Goal: Task Accomplishment & Management: Manage account settings

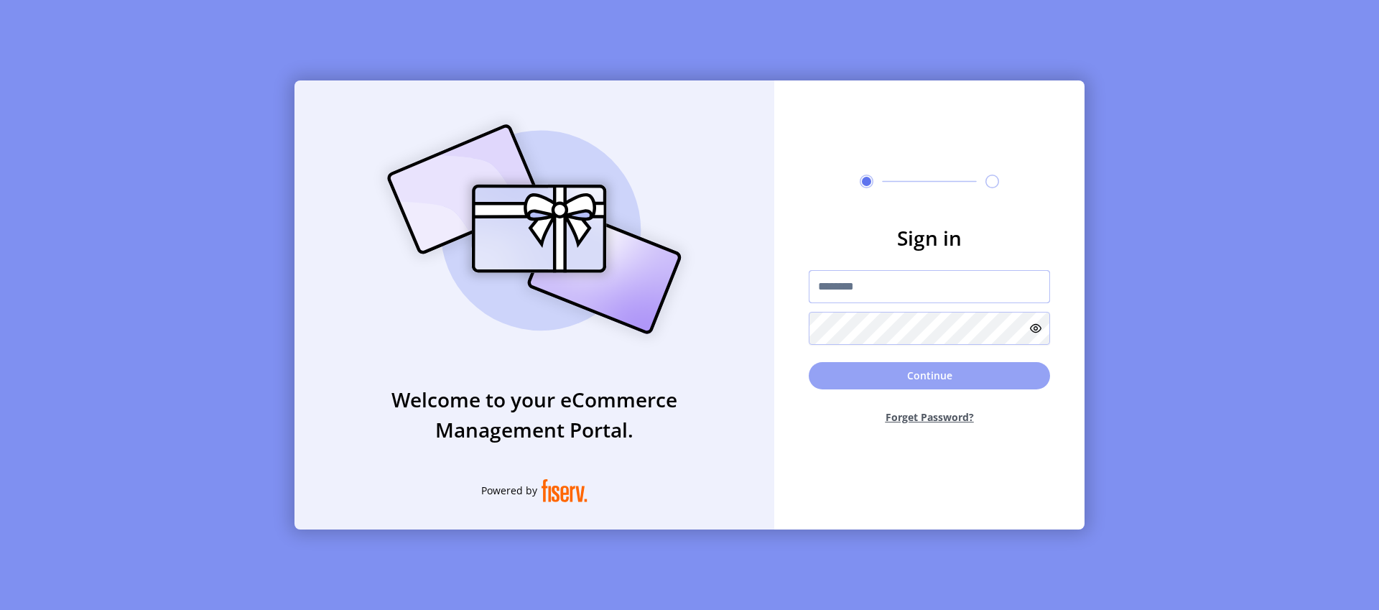
type input "*********"
click at [936, 384] on button "Continue" at bounding box center [929, 375] width 241 height 27
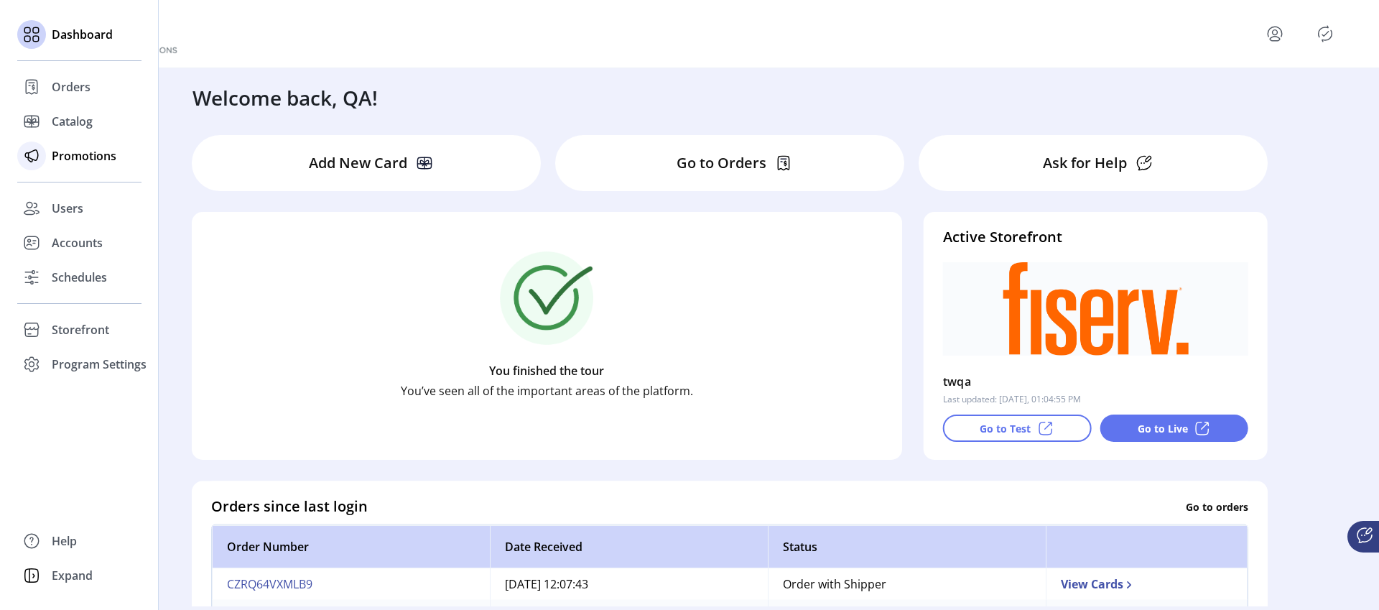
click at [66, 152] on span "Promotions" at bounding box center [84, 155] width 65 height 17
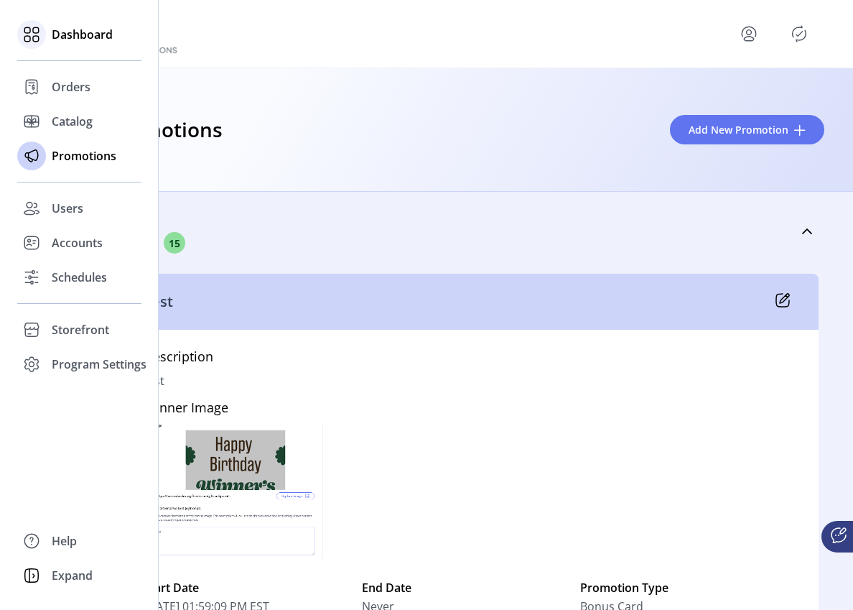
click at [55, 34] on span "Dashboard" at bounding box center [82, 34] width 61 height 17
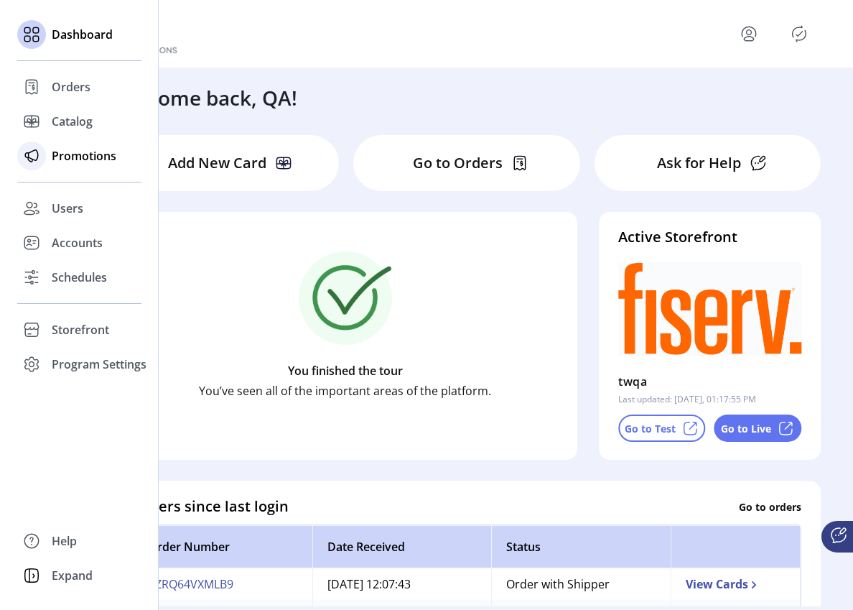
click at [105, 156] on span "Promotions" at bounding box center [84, 155] width 65 height 17
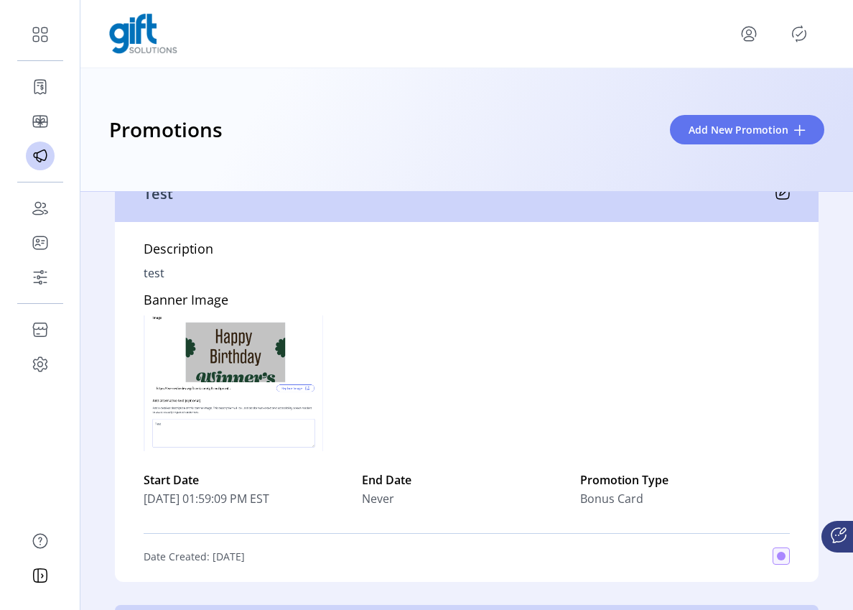
scroll to position [109, 0]
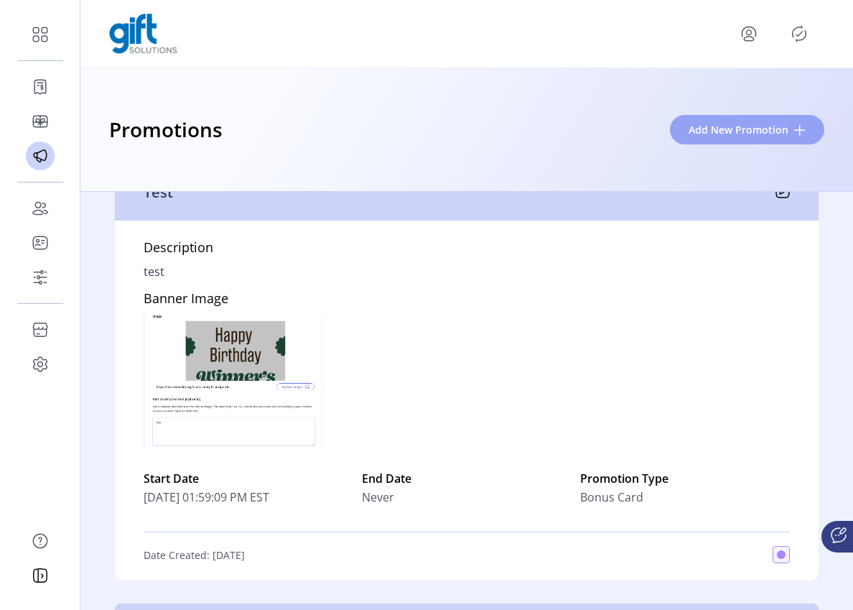
click at [733, 126] on span "Add New Promotion" at bounding box center [739, 129] width 100 height 15
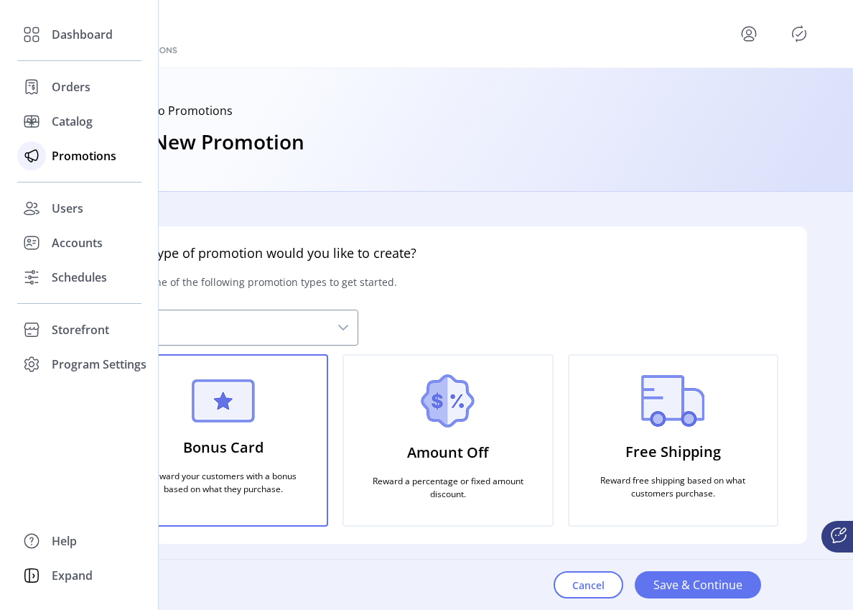
click at [98, 154] on span "Promotions" at bounding box center [84, 155] width 65 height 17
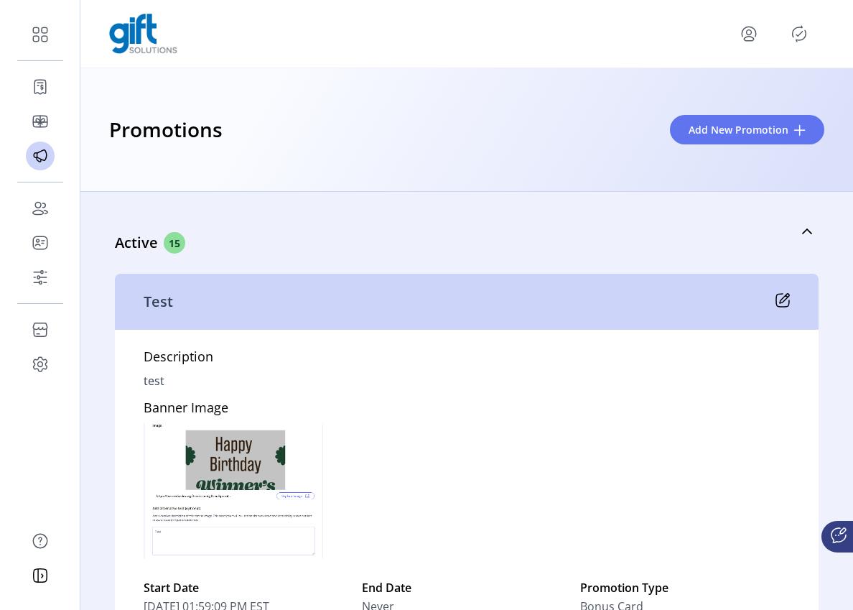
click at [776, 302] on icon at bounding box center [782, 300] width 13 height 13
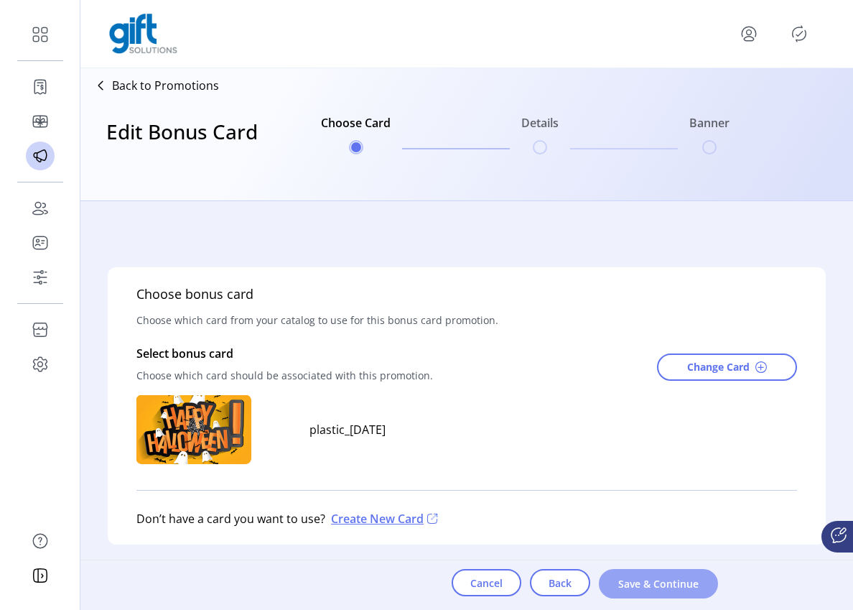
click at [645, 593] on button "Save & Continue" at bounding box center [658, 583] width 119 height 29
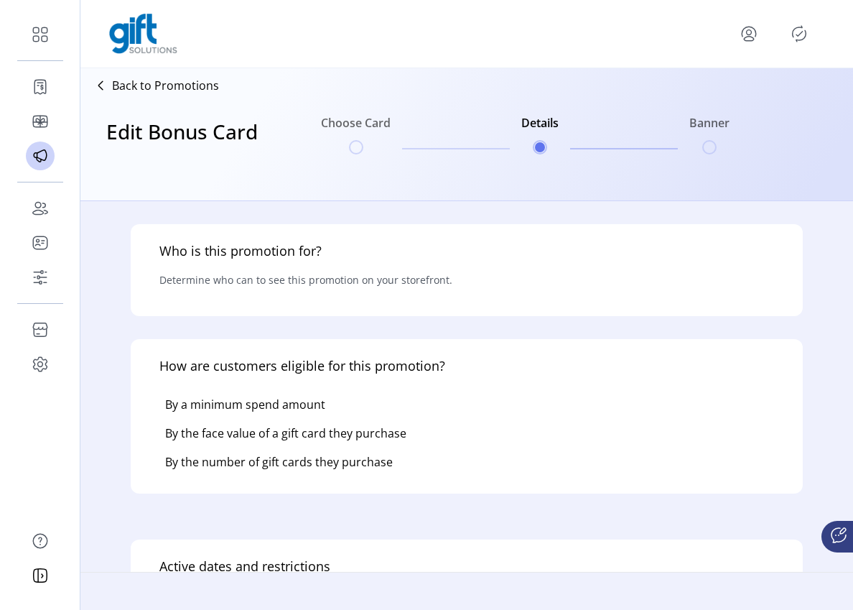
type input "*******"
type input "****"
type textarea "****"
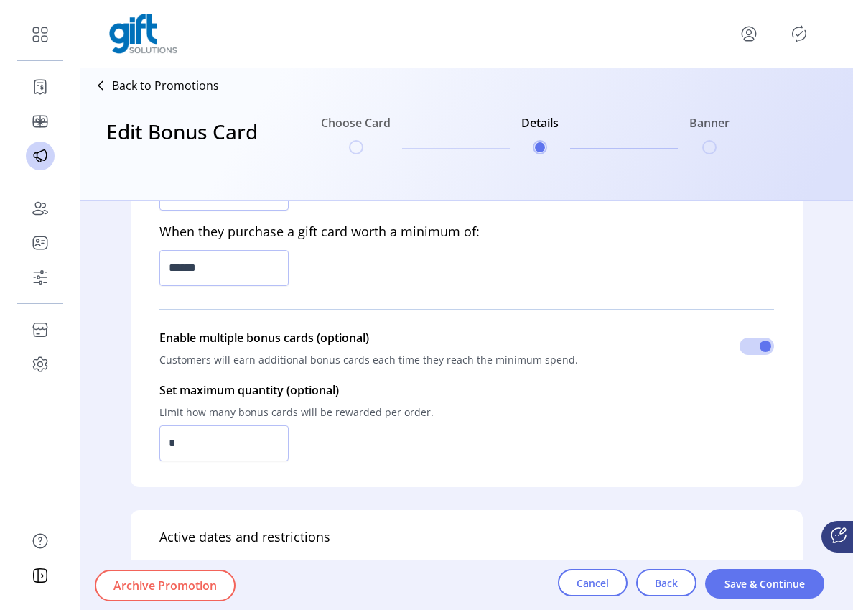
scroll to position [818, 0]
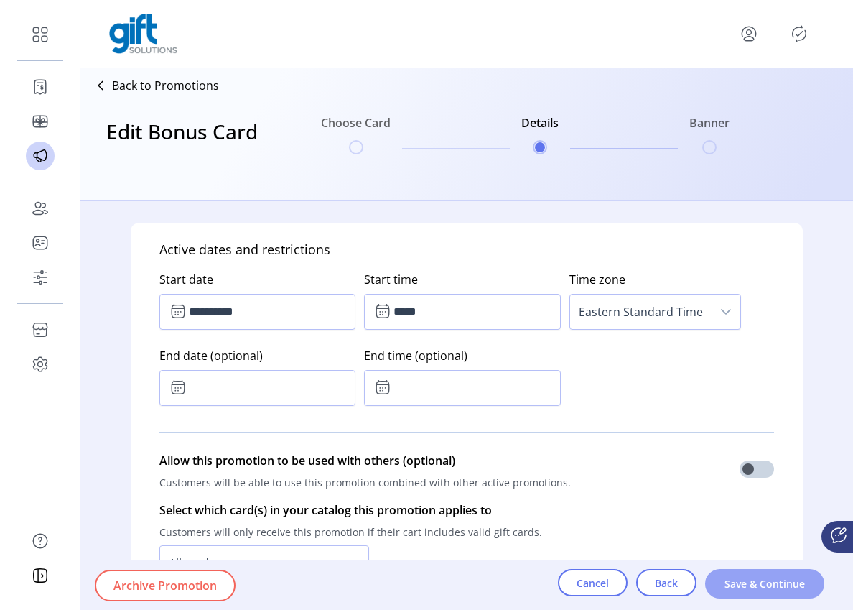
click at [744, 589] on span "Save & Continue" at bounding box center [765, 583] width 82 height 15
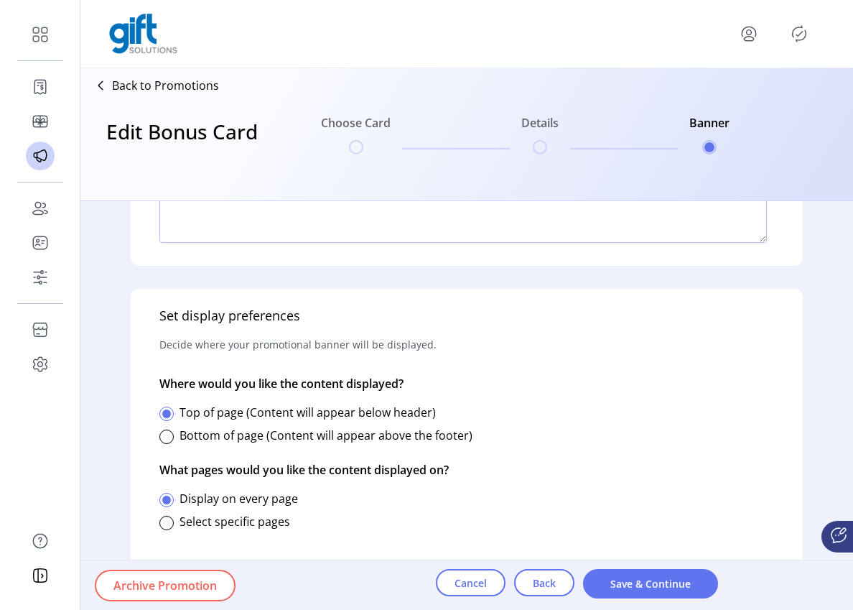
scroll to position [549, 0]
click at [218, 525] on label "Select specific pages" at bounding box center [235, 521] width 111 height 16
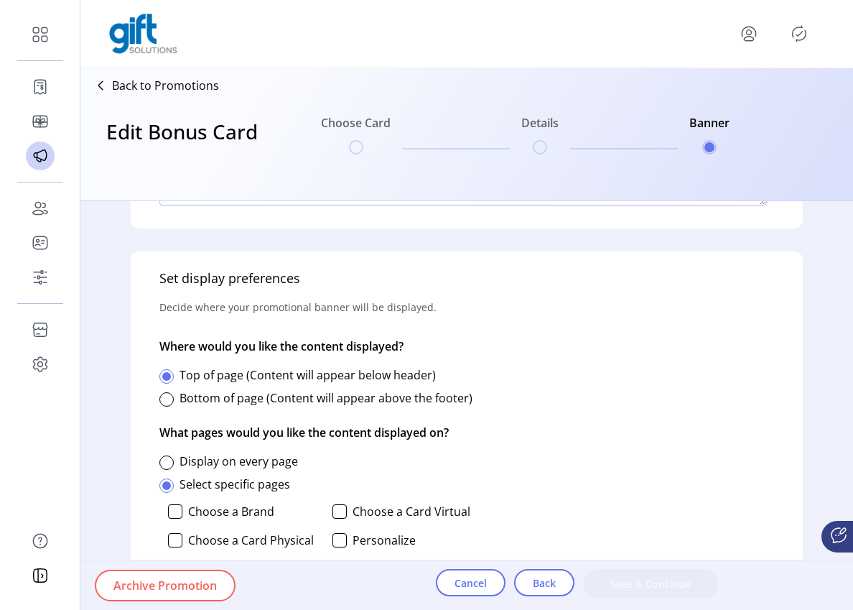
scroll to position [755, 0]
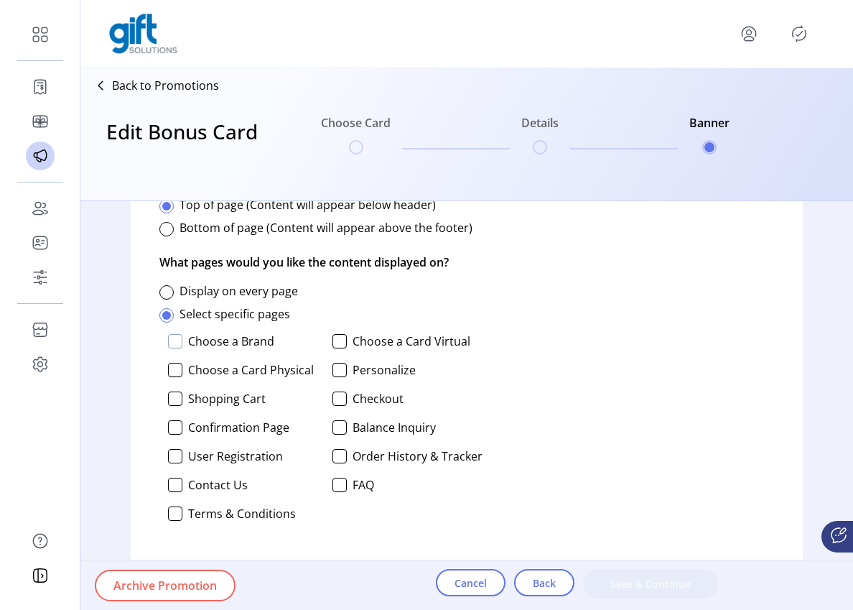
click at [182, 339] on div at bounding box center [175, 341] width 14 height 14
click at [334, 367] on div at bounding box center [339, 370] width 14 height 14
click at [337, 401] on div at bounding box center [339, 398] width 14 height 14
click at [185, 431] on p-checkbox "Confirmation Page" at bounding box center [243, 427] width 150 height 14
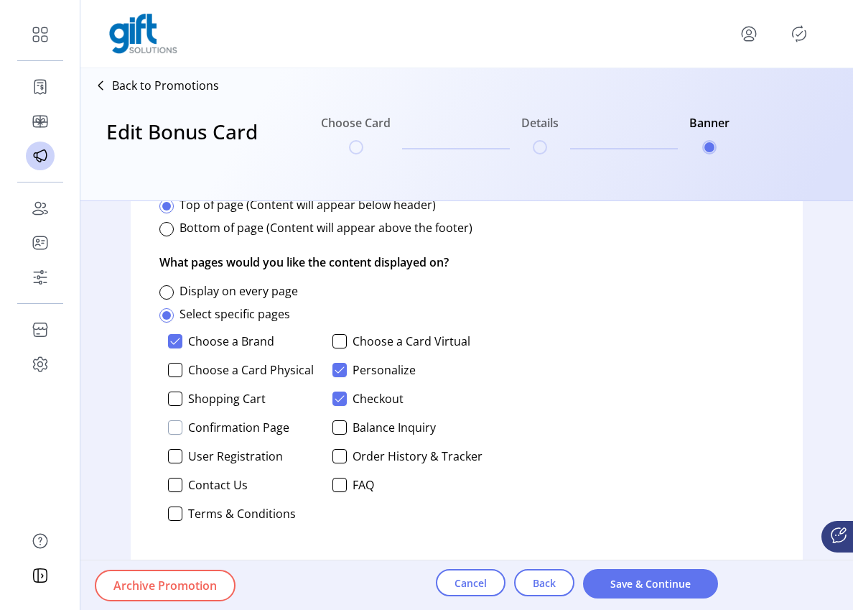
click at [168, 424] on div at bounding box center [175, 427] width 14 height 14
click at [176, 457] on div at bounding box center [175, 456] width 14 height 14
click at [338, 488] on div at bounding box center [339, 485] width 14 height 14
click at [613, 582] on span "Save & Continue" at bounding box center [651, 583] width 98 height 15
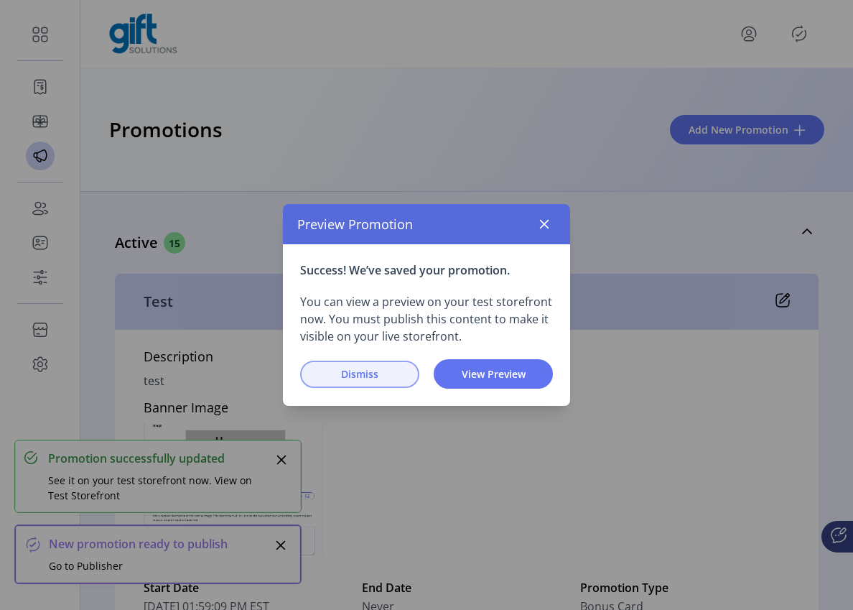
click at [351, 378] on span "Dismiss" at bounding box center [360, 373] width 82 height 15
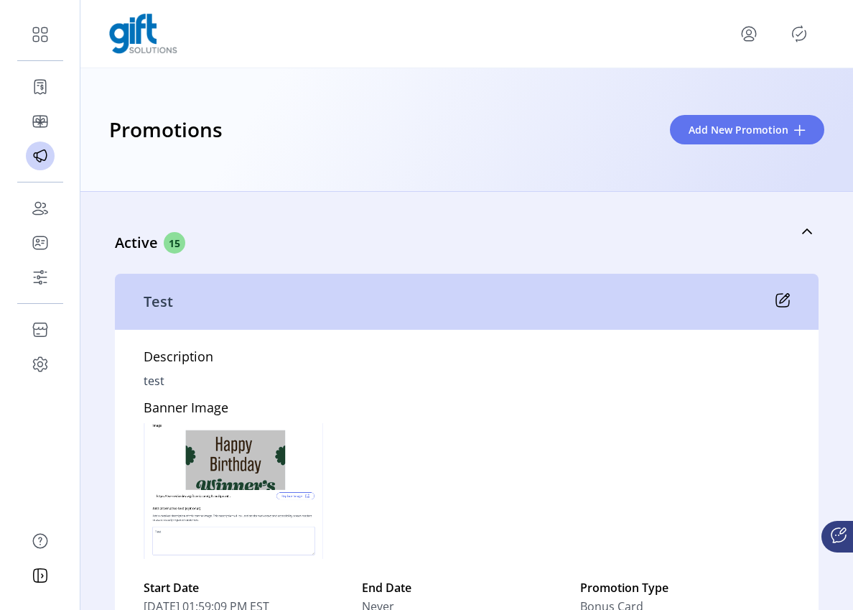
click at [776, 303] on icon at bounding box center [783, 300] width 14 height 14
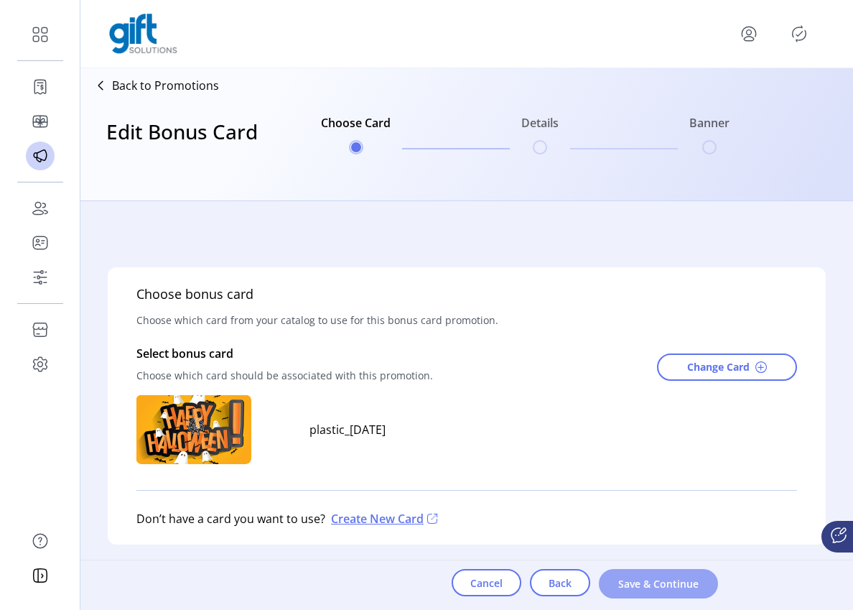
click at [659, 586] on span "Save & Continue" at bounding box center [659, 583] width 82 height 15
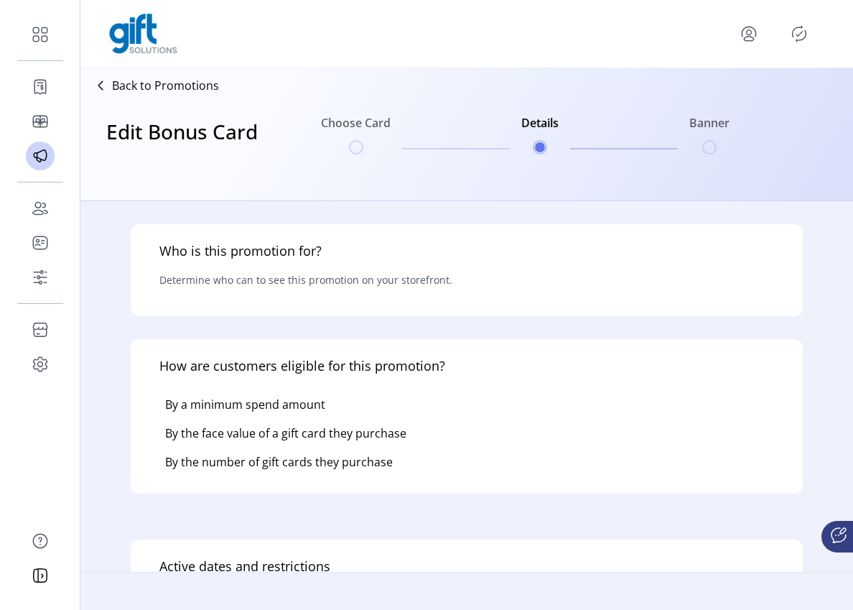
type input "*******"
type input "****"
type textarea "****"
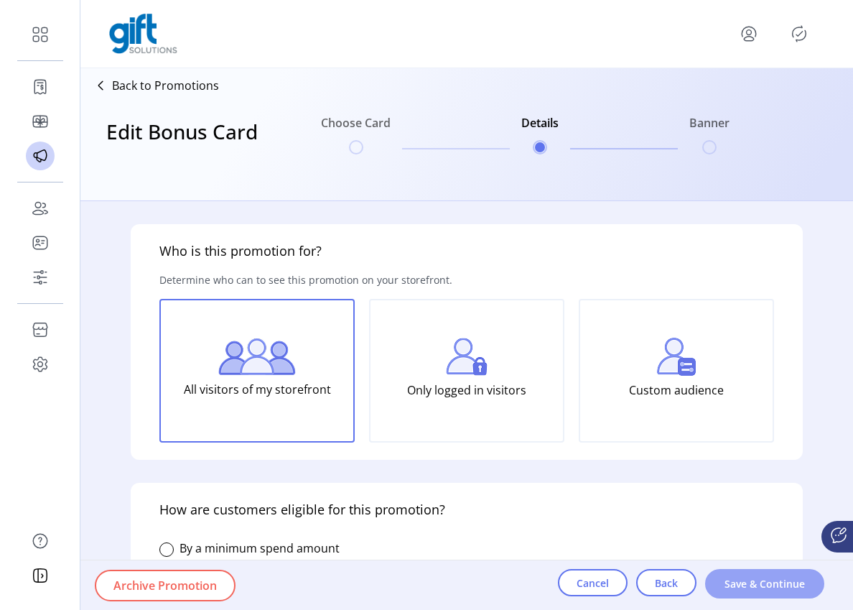
click at [744, 587] on span "Save & Continue" at bounding box center [765, 583] width 82 height 15
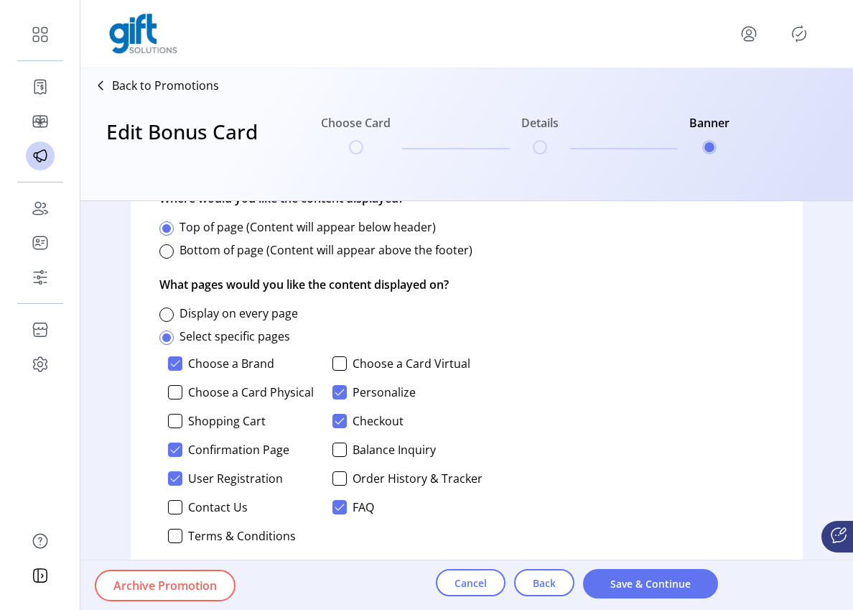
scroll to position [755, 0]
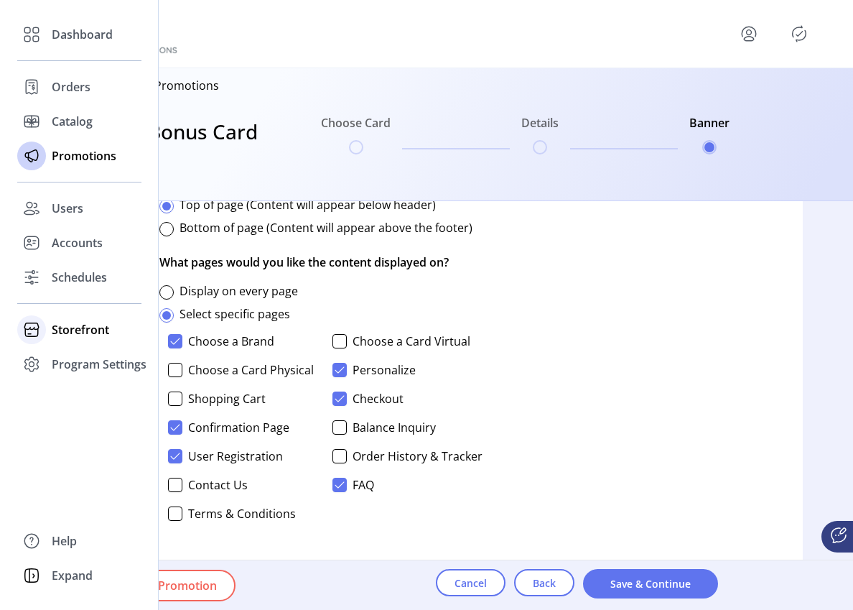
click at [81, 332] on span "Storefront" at bounding box center [80, 329] width 57 height 17
click at [101, 358] on span "Configuration" at bounding box center [89, 358] width 75 height 17
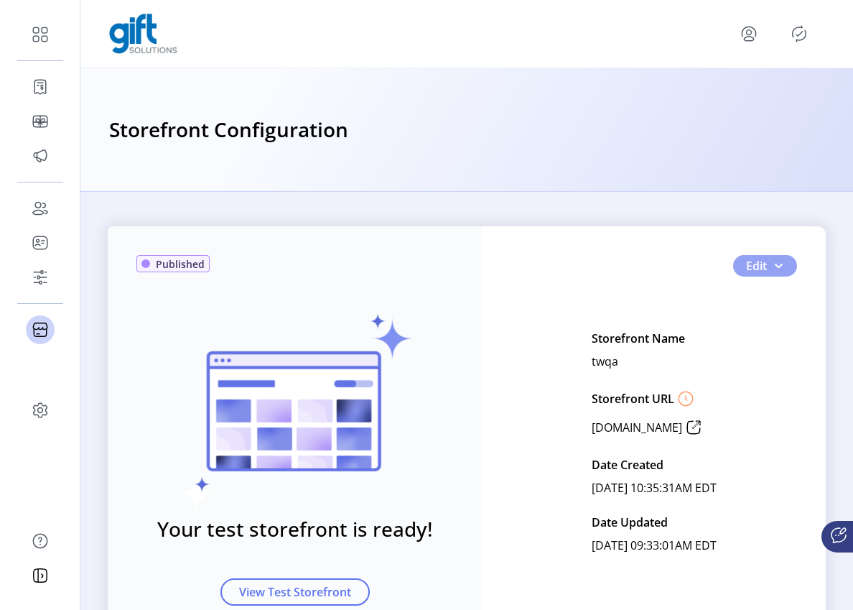
click at [783, 267] on button "Edit" at bounding box center [765, 266] width 64 height 22
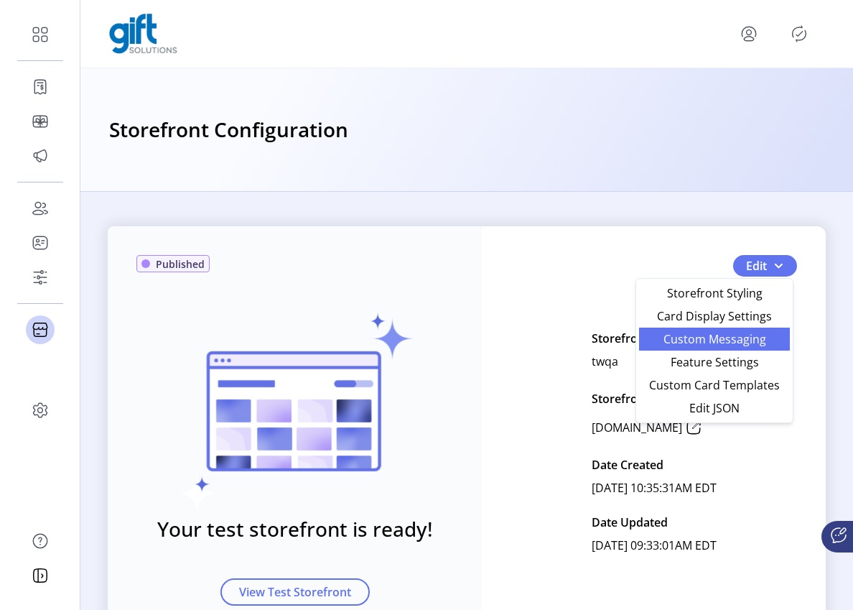
click at [747, 335] on span "Custom Messaging" at bounding box center [715, 338] width 134 height 11
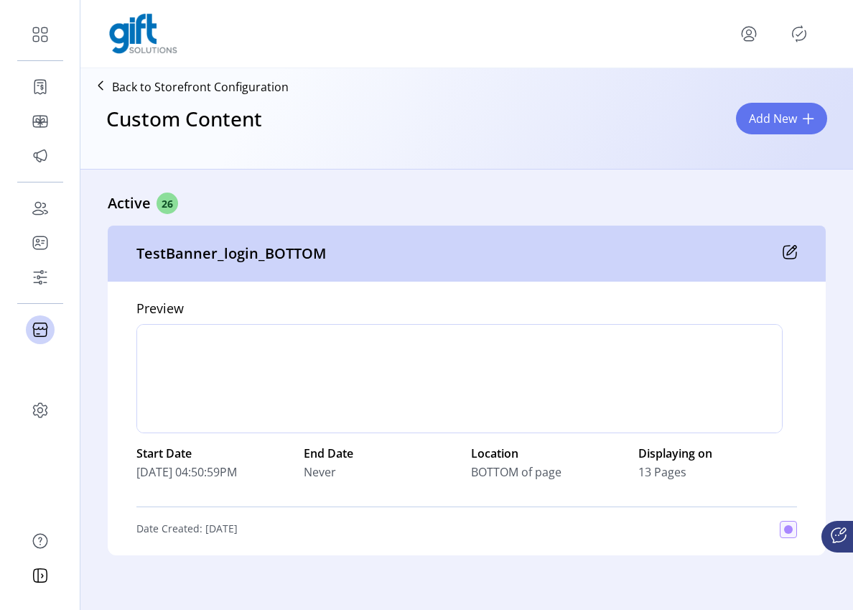
click at [785, 248] on icon at bounding box center [790, 252] width 14 height 14
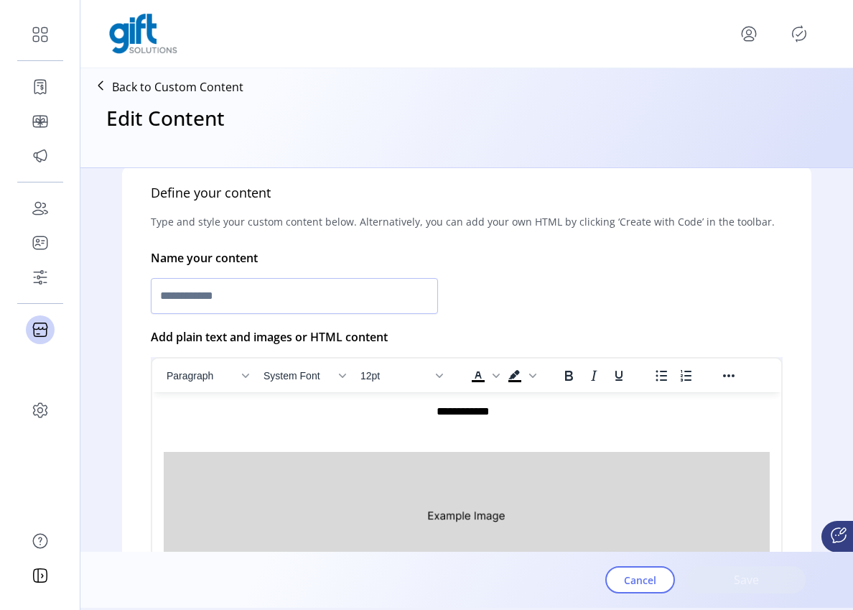
type input "**********"
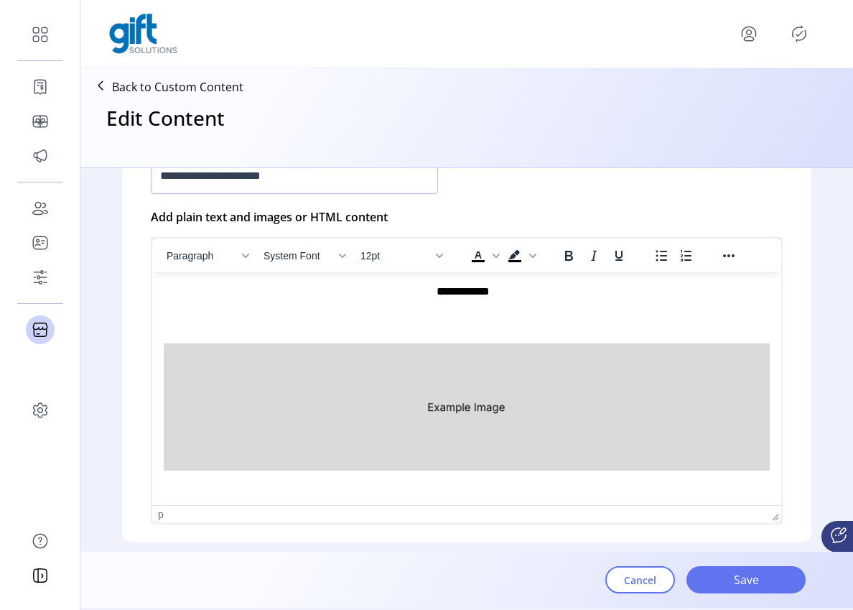
scroll to position [839, 0]
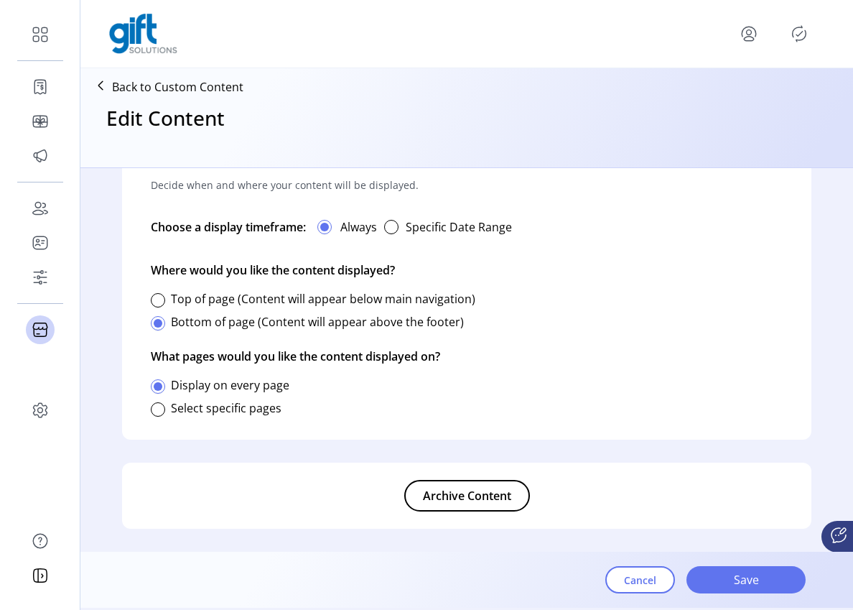
click at [198, 413] on label "Select specific pages" at bounding box center [226, 408] width 111 height 16
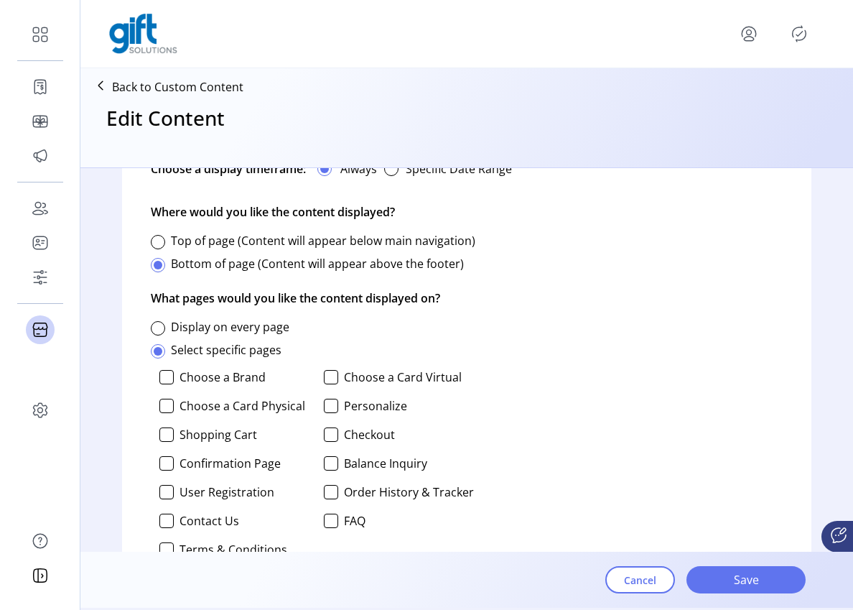
scroll to position [1037, 0]
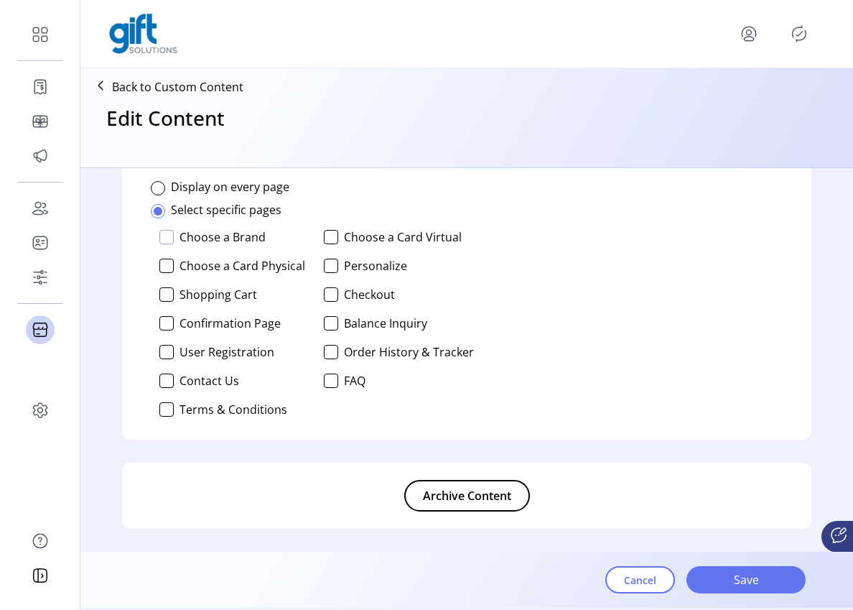
click at [167, 238] on div at bounding box center [166, 237] width 14 height 14
click at [167, 261] on div at bounding box center [166, 266] width 14 height 14
click at [327, 289] on div at bounding box center [331, 294] width 14 height 14
click at [328, 327] on div at bounding box center [331, 323] width 14 height 14
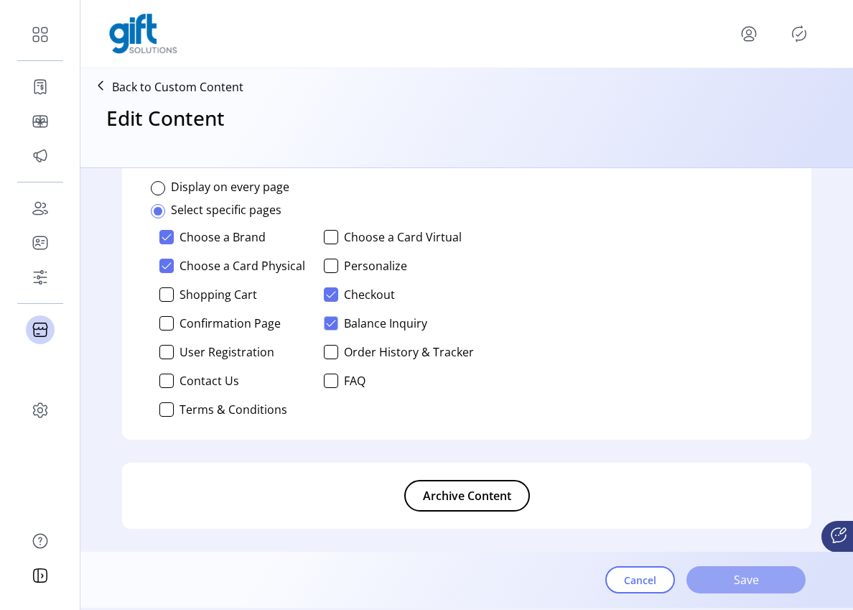
click at [714, 582] on span "Save" at bounding box center [746, 579] width 82 height 17
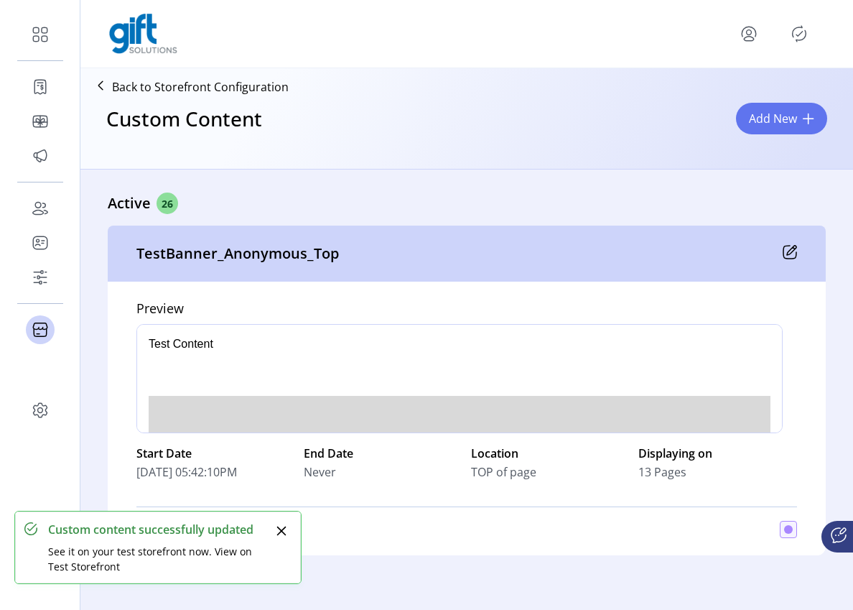
click at [789, 255] on icon at bounding box center [790, 252] width 14 height 14
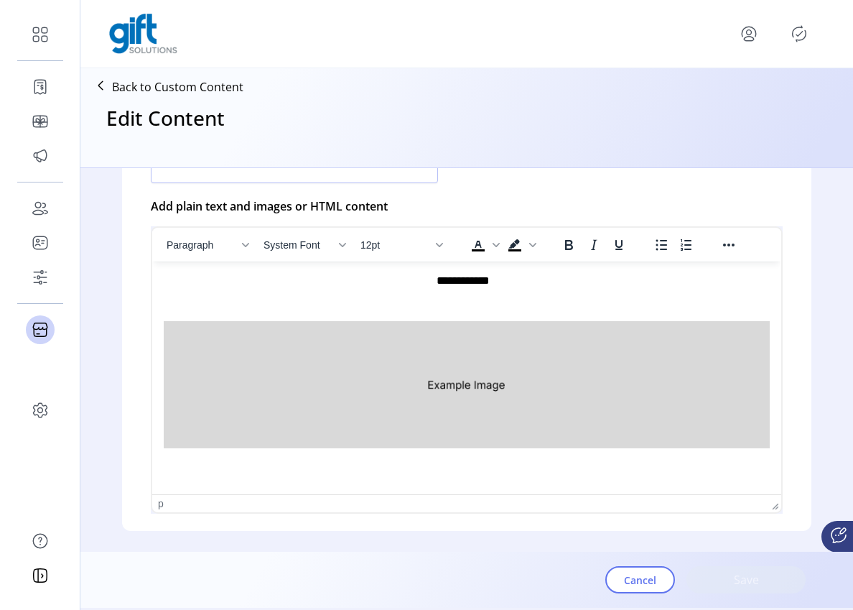
type input "**********"
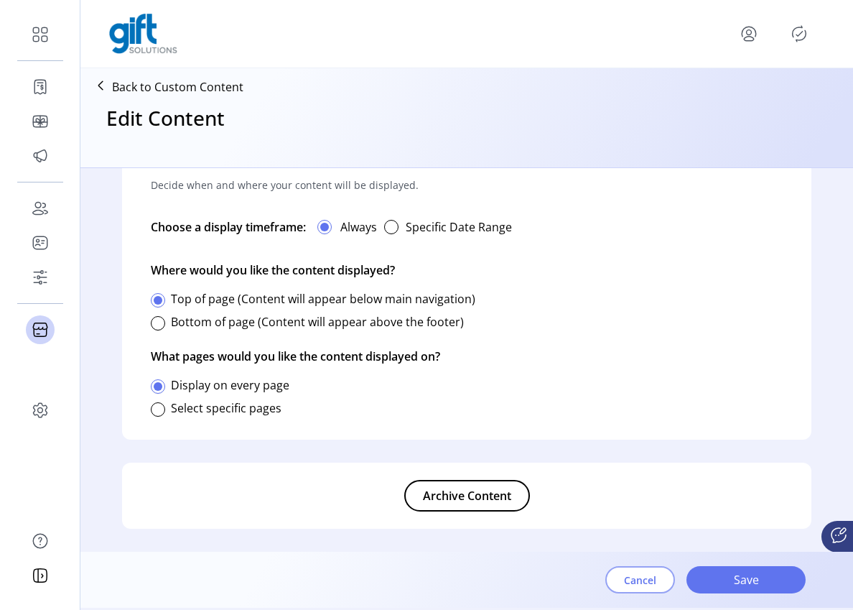
click at [628, 572] on span "Cancel" at bounding box center [640, 579] width 32 height 15
